Goal: Task Accomplishment & Management: Manage account settings

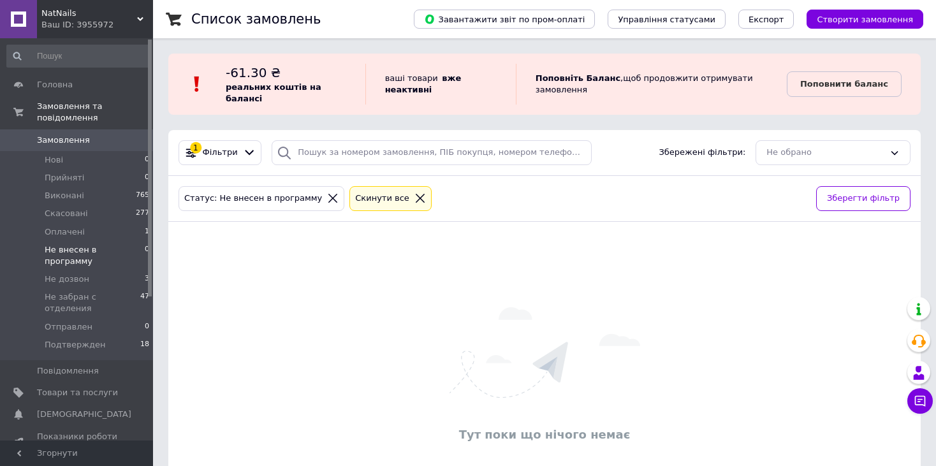
click at [414, 193] on icon at bounding box center [419, 198] width 11 height 11
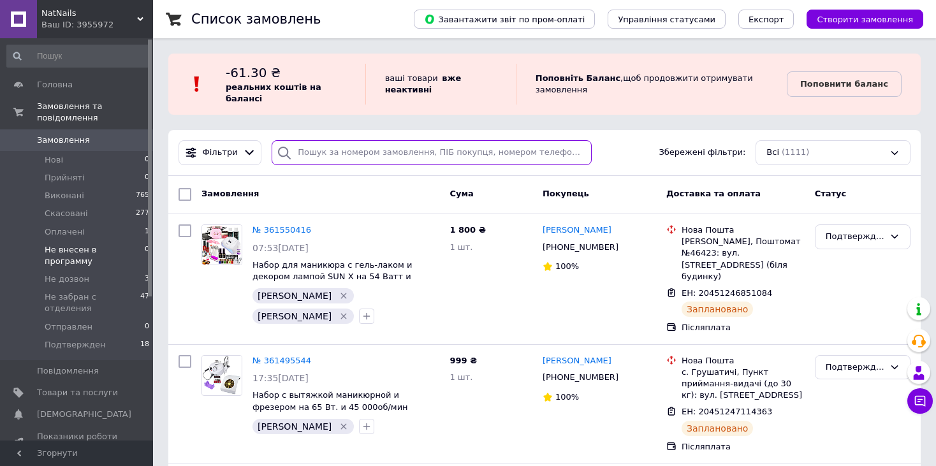
click at [362, 145] on input "search" at bounding box center [431, 152] width 319 height 25
paste input "0505365848801"
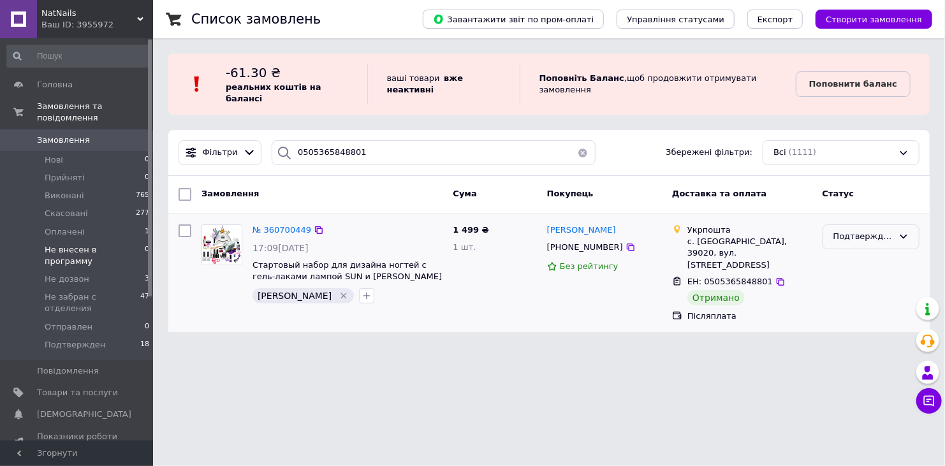
click at [844, 230] on div "Подтвержден" at bounding box center [863, 236] width 60 height 13
click at [850, 275] on li "Виконано" at bounding box center [871, 287] width 96 height 24
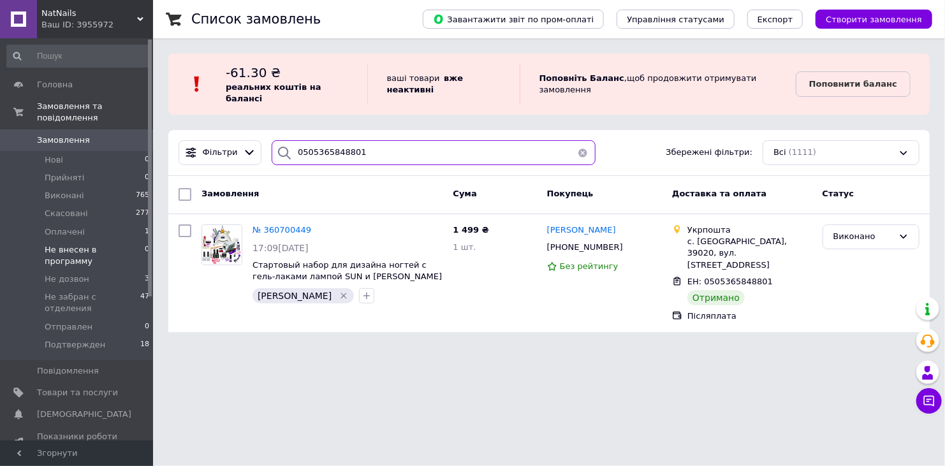
drag, startPoint x: 364, startPoint y: 142, endPoint x: 267, endPoint y: 140, distance: 96.9
click at [272, 140] on div "0505365848801" at bounding box center [434, 152] width 324 height 25
paste input "250299"
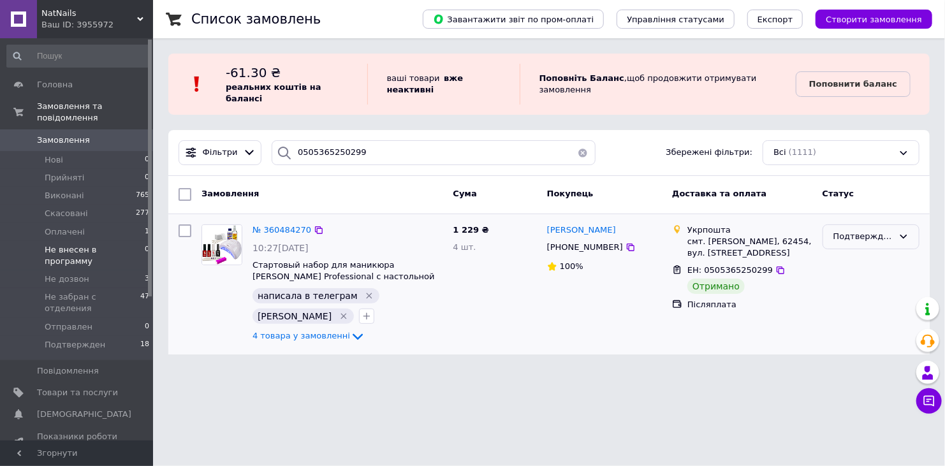
click at [855, 230] on div "Подтвержден" at bounding box center [863, 236] width 60 height 13
click at [859, 275] on li "Виконано" at bounding box center [871, 287] width 96 height 24
drag, startPoint x: 360, startPoint y: 140, endPoint x: 247, endPoint y: 138, distance: 112.9
click at [244, 140] on div "Фільтри 0505365250299 Збережені фільтри: Всі (1111)" at bounding box center [548, 152] width 751 height 25
paste input "4082155"
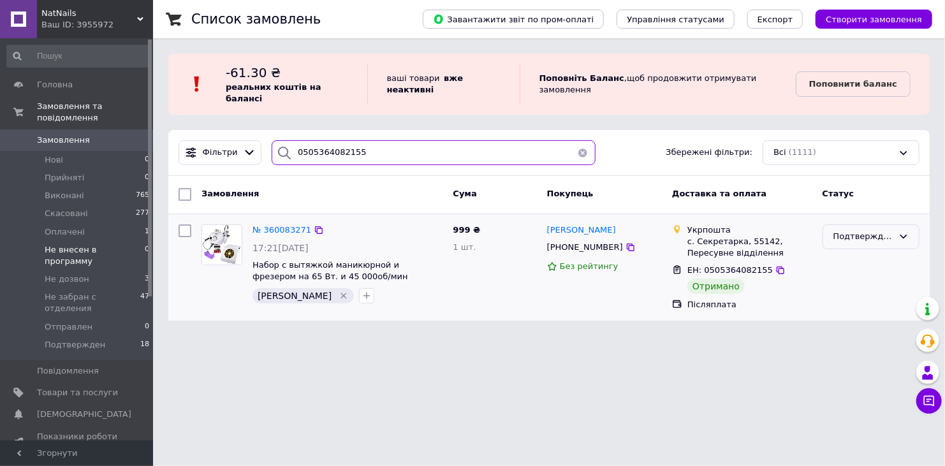
type input "0505364082155"
click at [851, 230] on div "Подтвержден" at bounding box center [863, 236] width 60 height 13
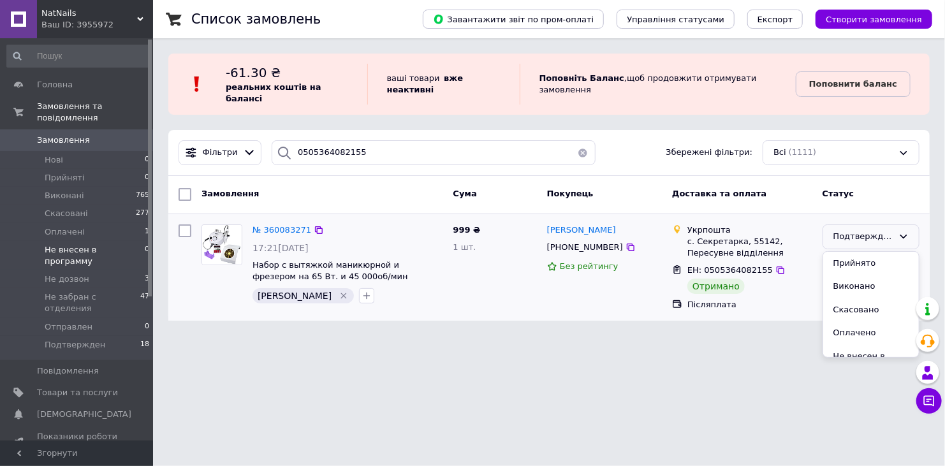
click at [856, 275] on li "Виконано" at bounding box center [871, 287] width 96 height 24
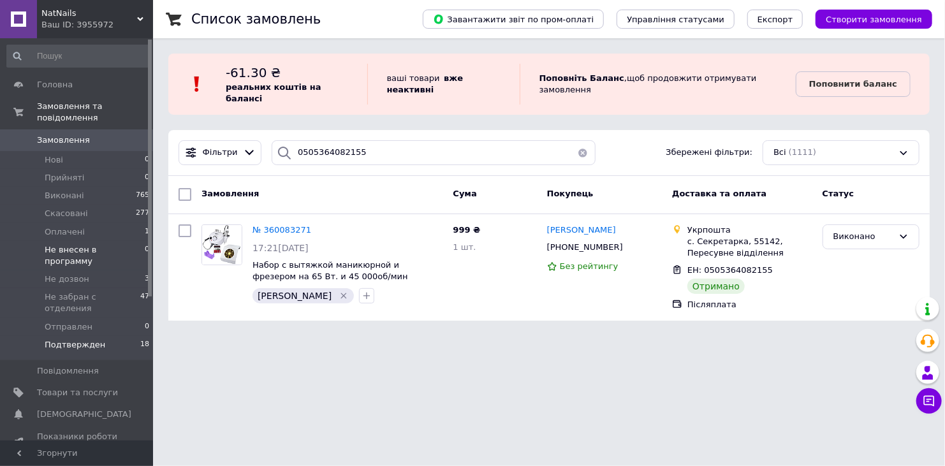
click at [81, 339] on span "Подтвержден" at bounding box center [75, 344] width 61 height 11
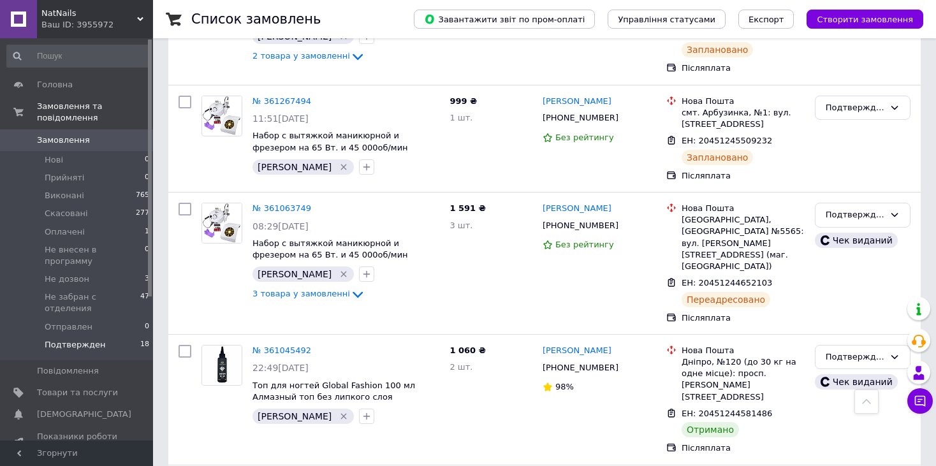
scroll to position [1339, 0]
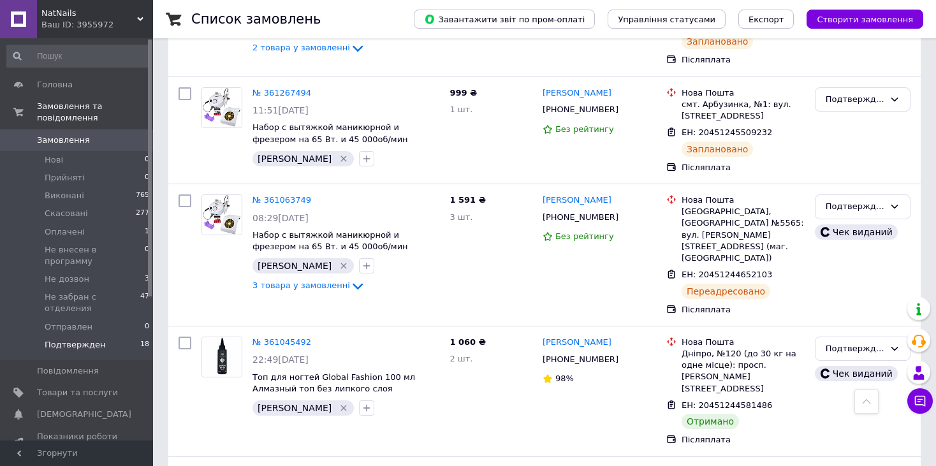
click at [63, 29] on div "Ваш ID: 3955972" at bounding box center [97, 24] width 112 height 11
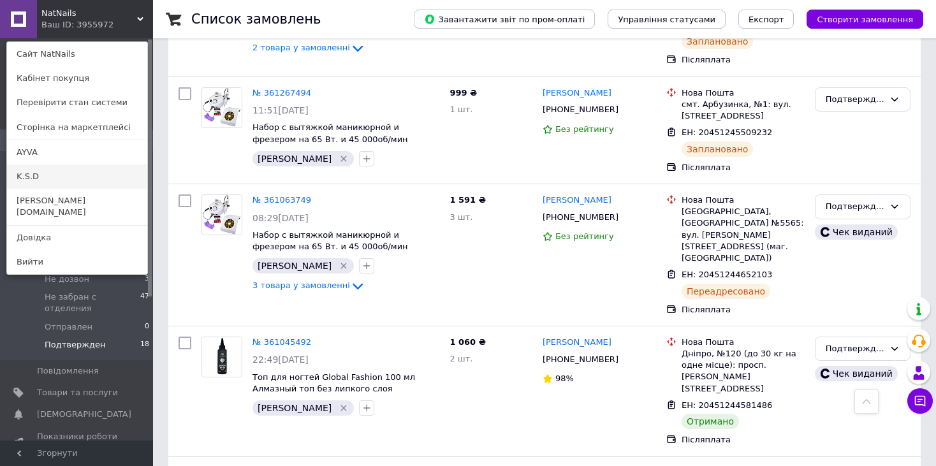
click at [50, 171] on link "K.S.D" at bounding box center [77, 176] width 140 height 24
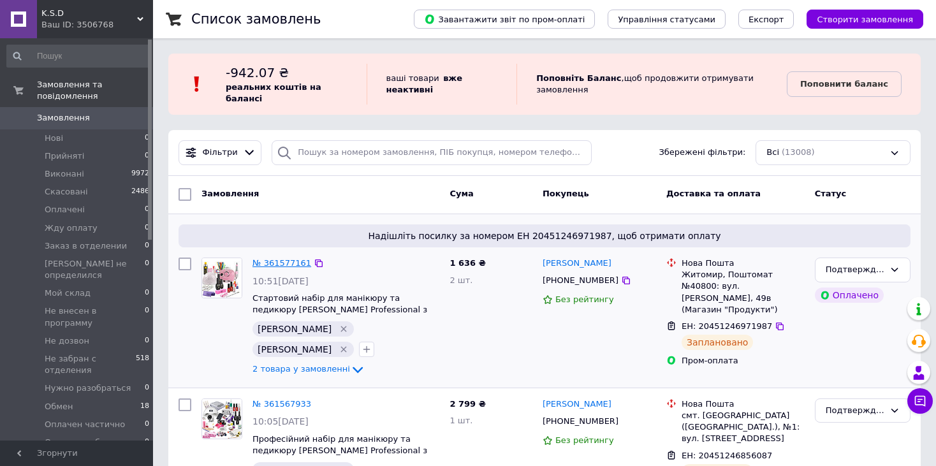
click at [283, 258] on link "№ 361577161" at bounding box center [281, 263] width 59 height 10
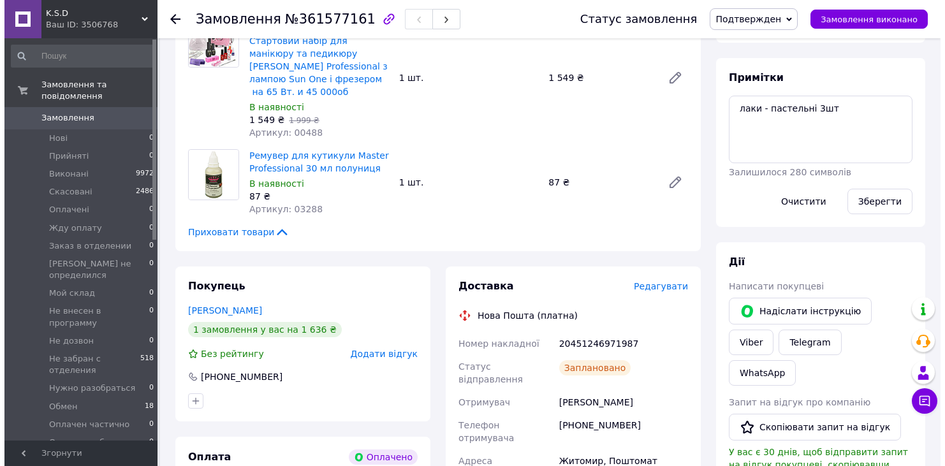
scroll to position [574, 0]
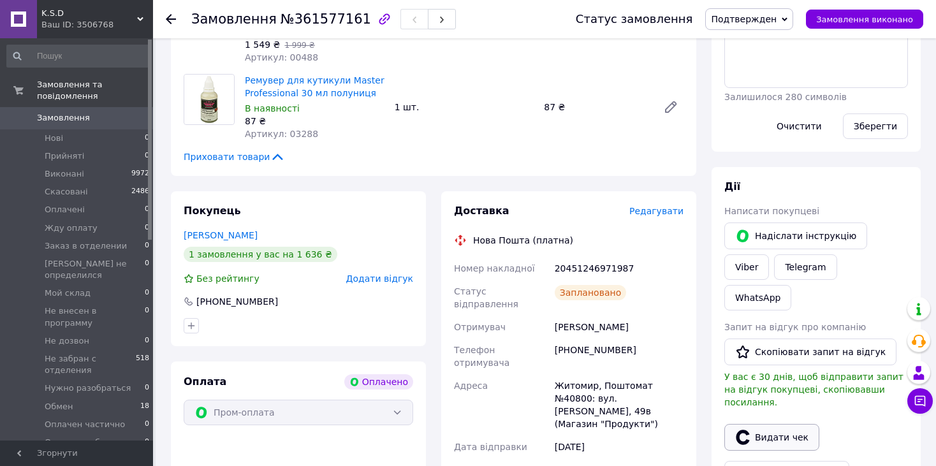
click at [794, 424] on button "Видати чек" at bounding box center [771, 437] width 95 height 27
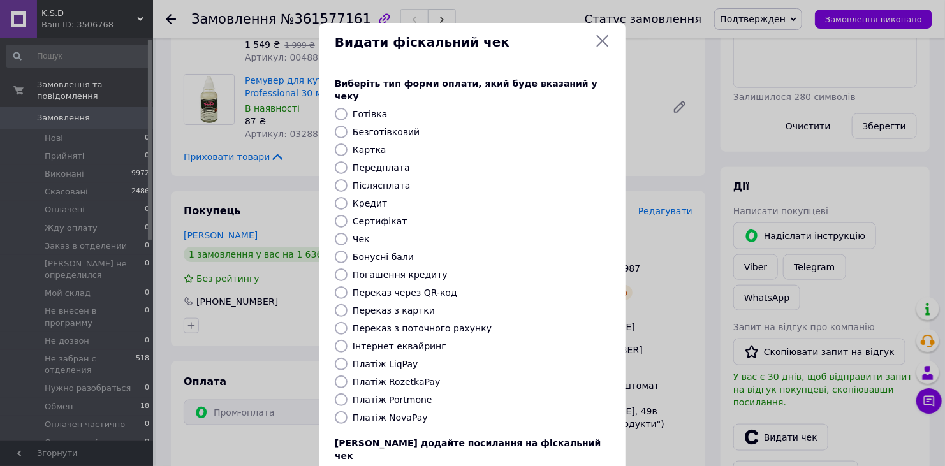
click at [343, 340] on input "Інтернет еквайринг" at bounding box center [341, 346] width 13 height 13
radio input "true"
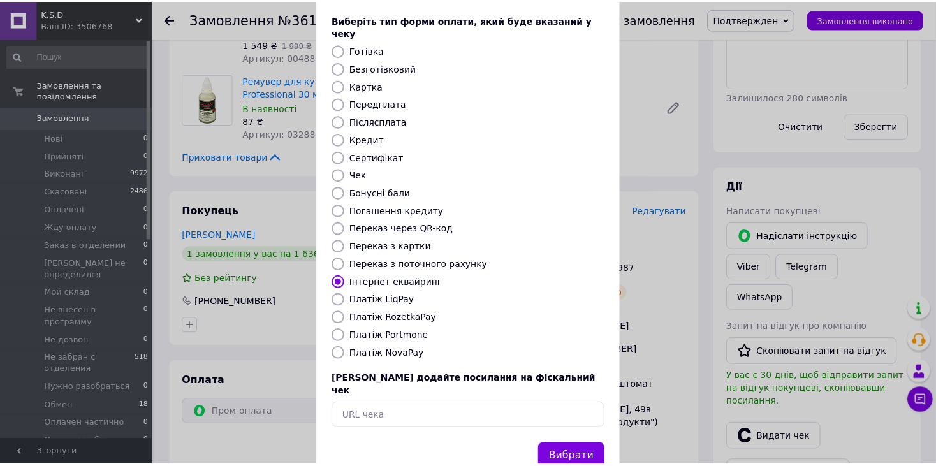
scroll to position [81, 0]
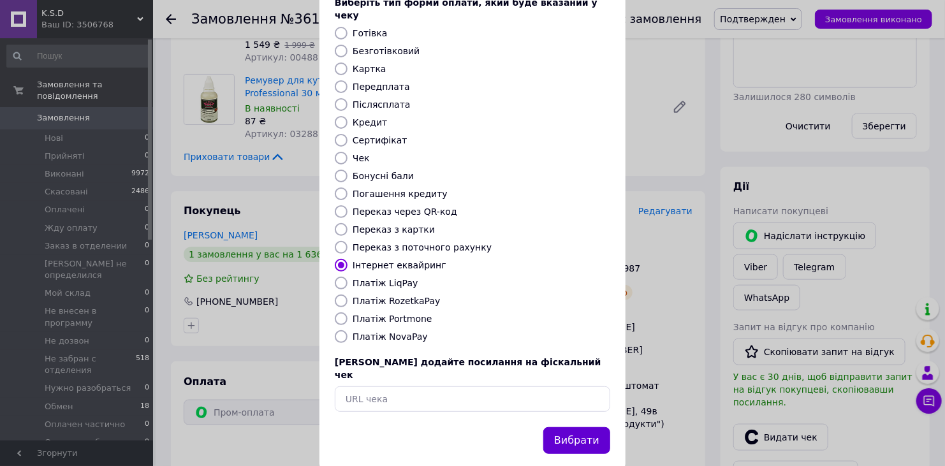
click at [594, 427] on button "Вибрати" at bounding box center [576, 440] width 67 height 27
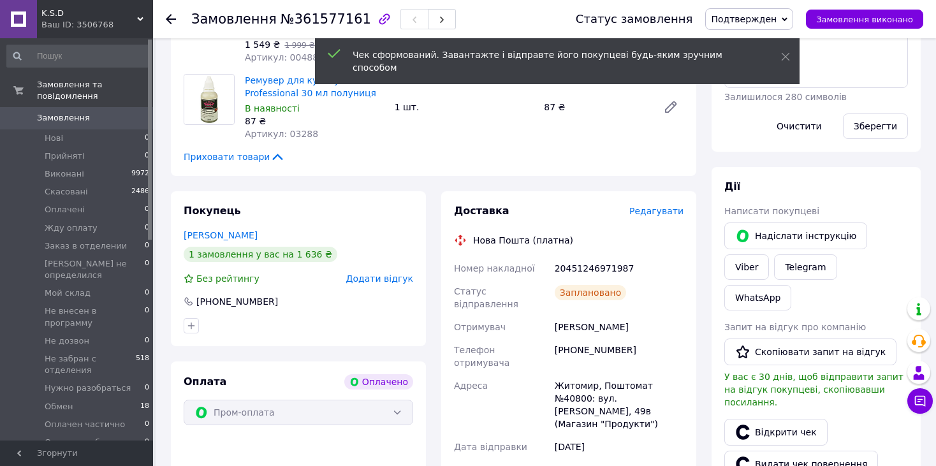
click at [171, 17] on icon at bounding box center [171, 19] width 10 height 10
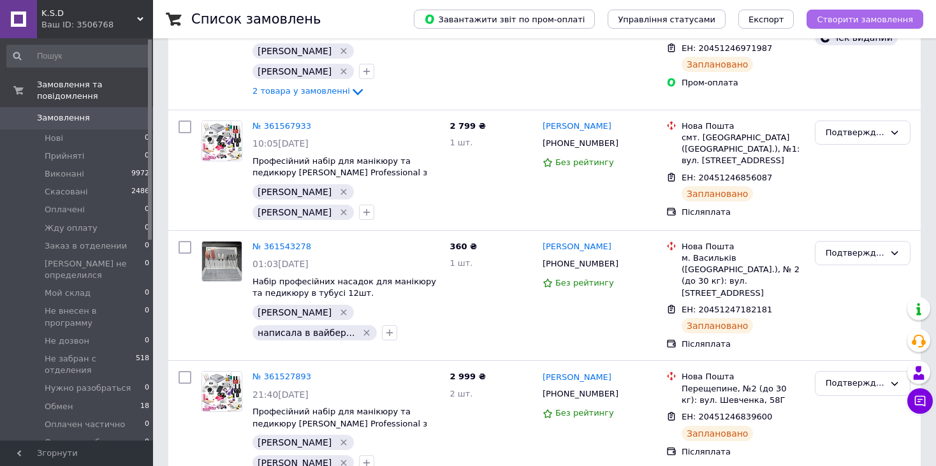
scroll to position [319, 0]
